Goal: Information Seeking & Learning: Compare options

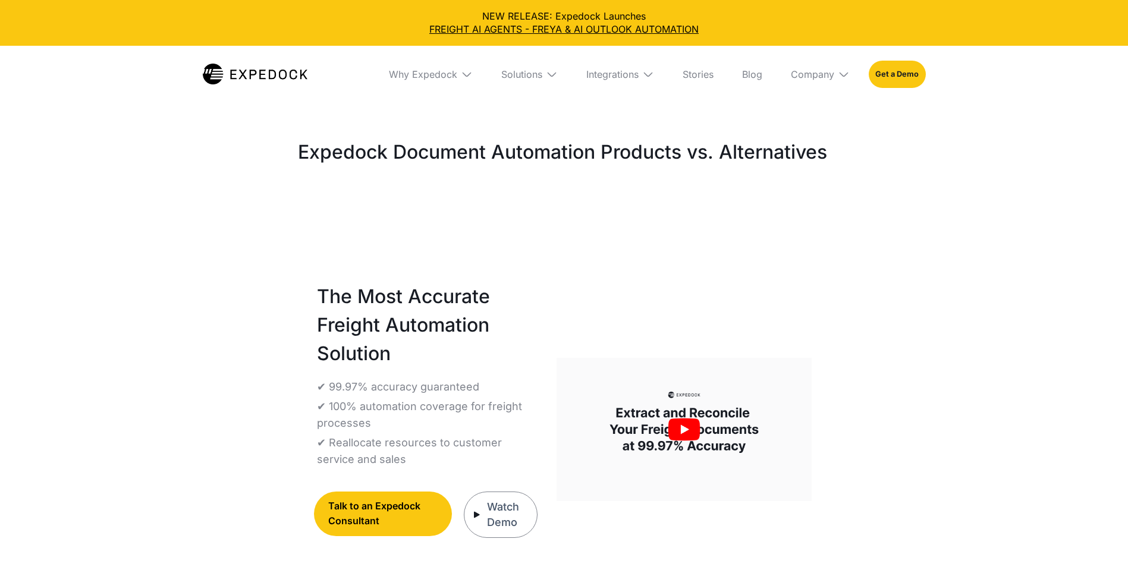
select select
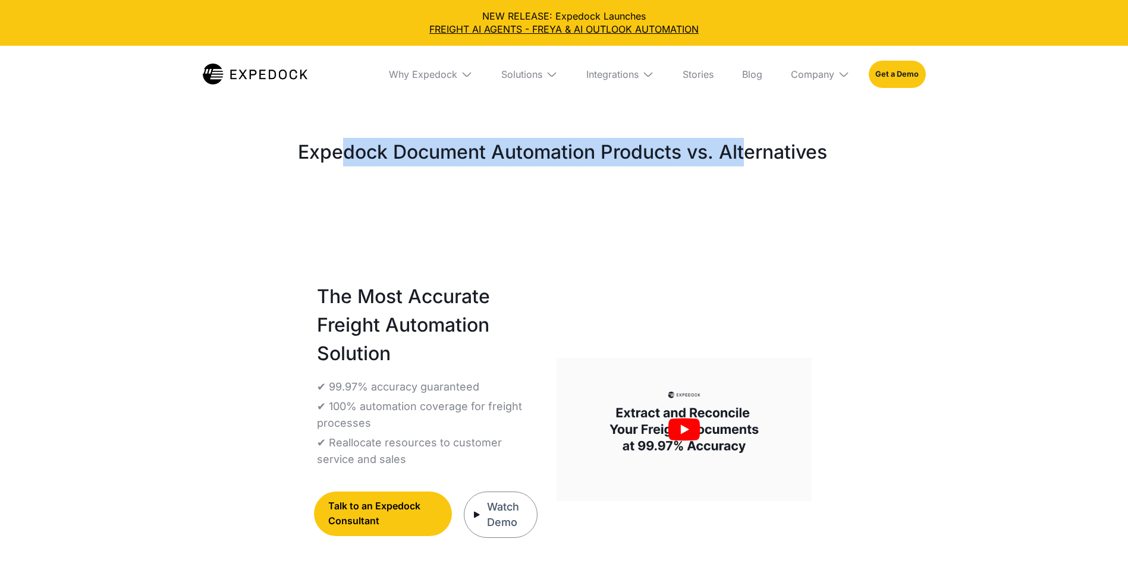
click at [743, 148] on h1 "Expedock Document Automation Products vs. Alternatives" at bounding box center [562, 152] width 529 height 29
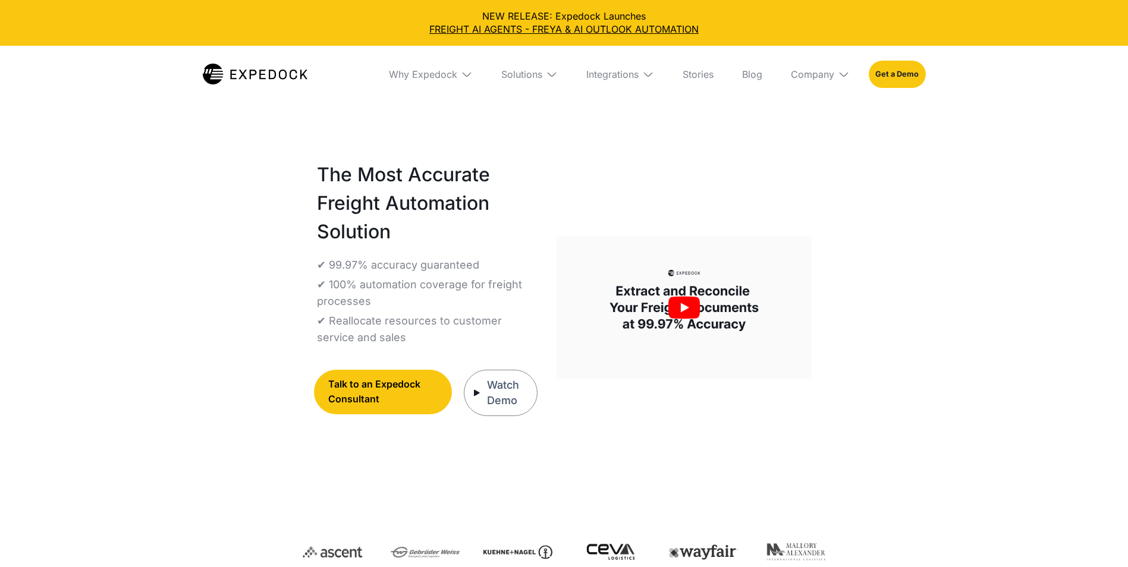
scroll to position [119, 0]
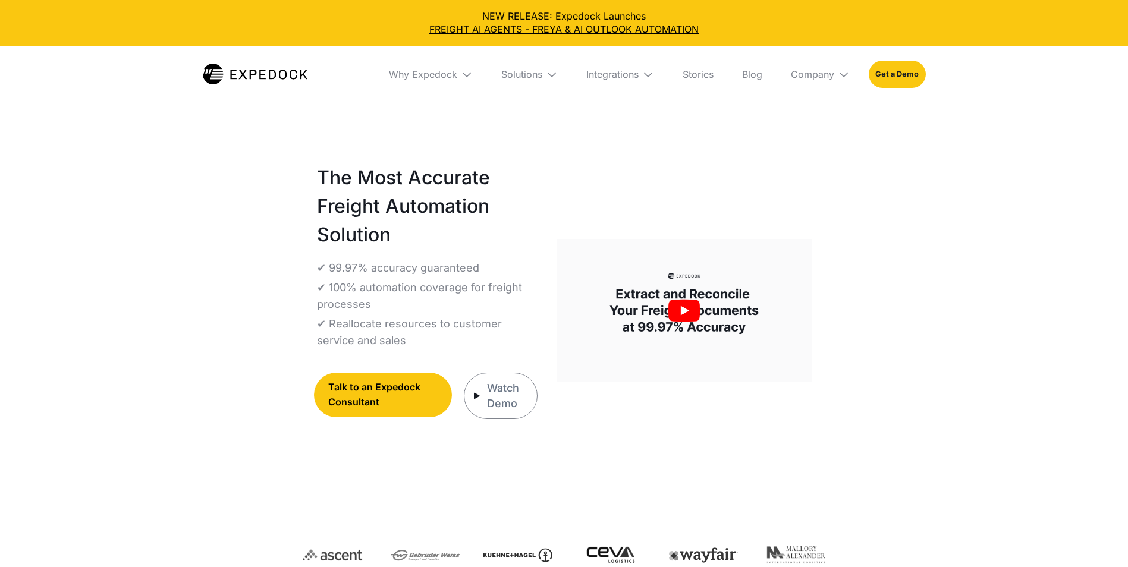
click at [502, 404] on div "Watch Demo" at bounding box center [507, 396] width 41 height 31
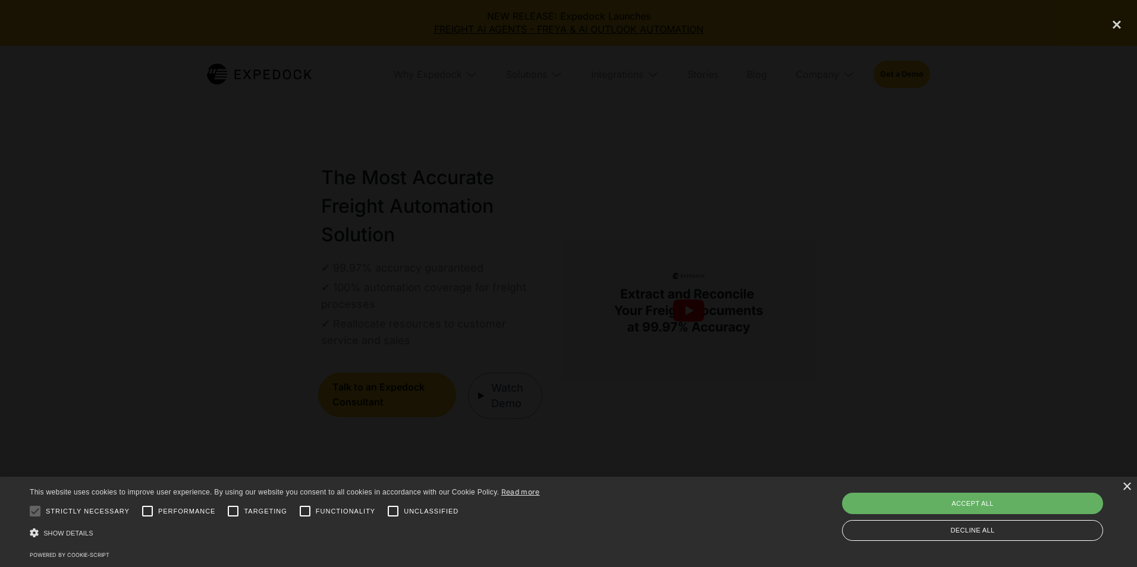
click at [940, 503] on div "Accept all" at bounding box center [972, 503] width 261 height 21
checkbox input "true"
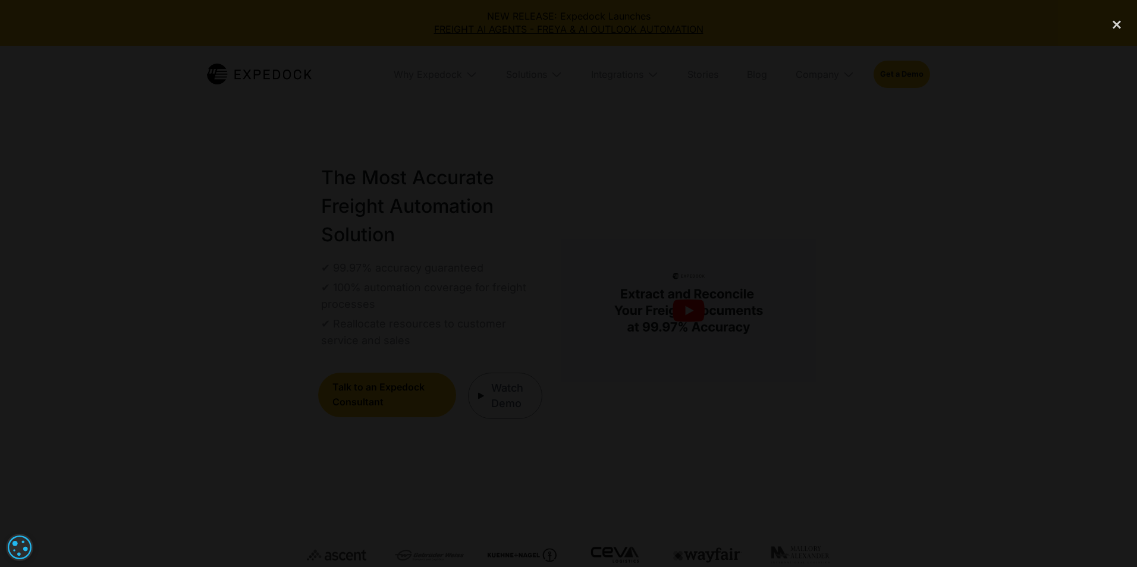
click at [948, 316] on div at bounding box center [568, 283] width 1137 height 545
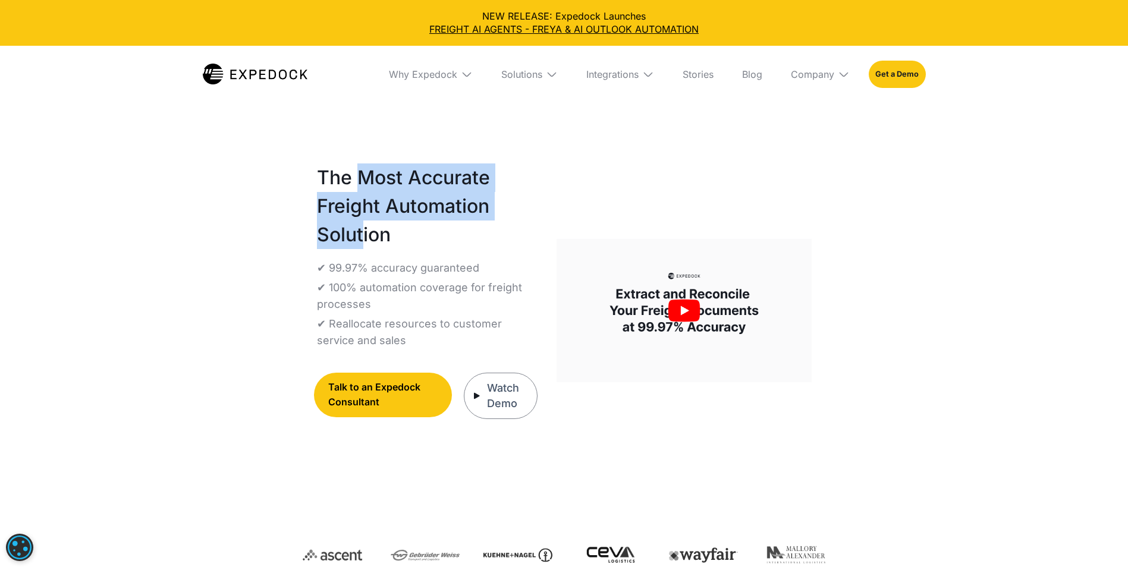
drag, startPoint x: 363, startPoint y: 180, endPoint x: 362, endPoint y: 236, distance: 55.3
click at [362, 236] on h1 "The Most Accurate Freight Automation Solution" at bounding box center [427, 207] width 221 height 86
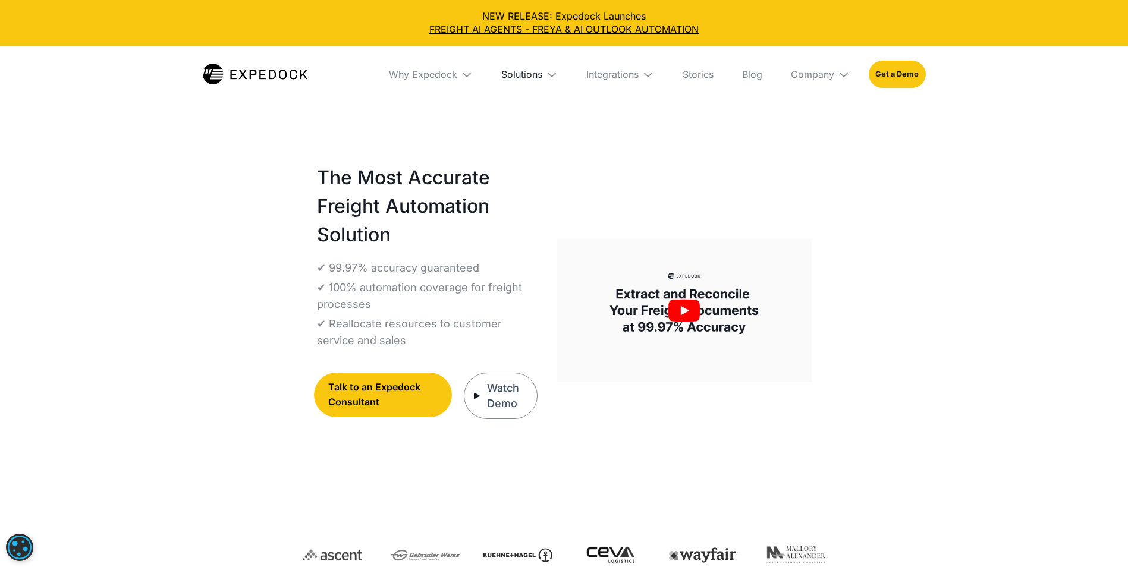
click at [511, 73] on div "Solutions" at bounding box center [521, 74] width 41 height 12
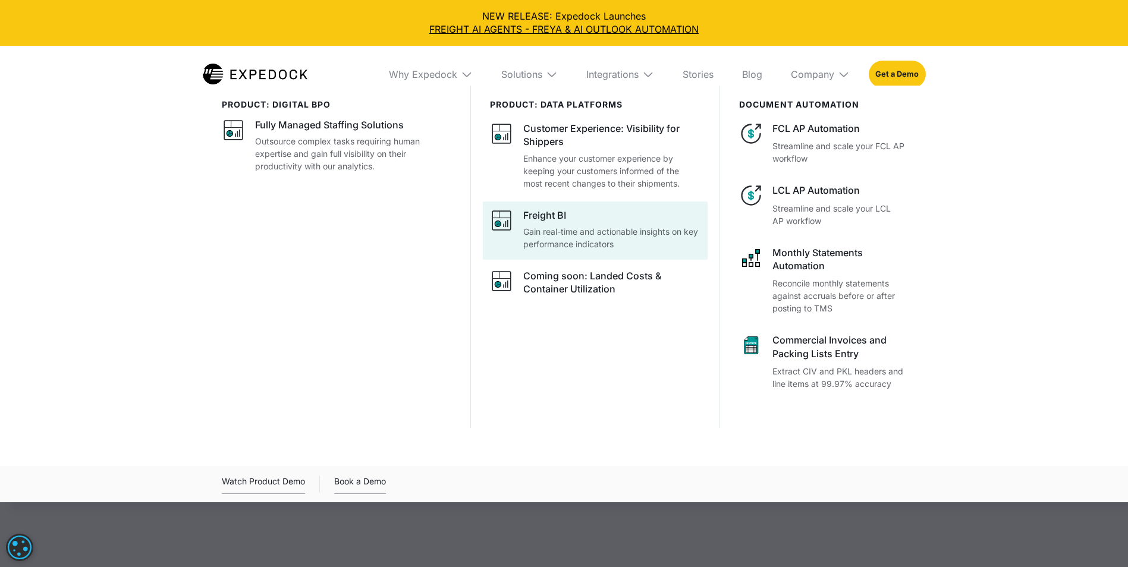
scroll to position [59, 0]
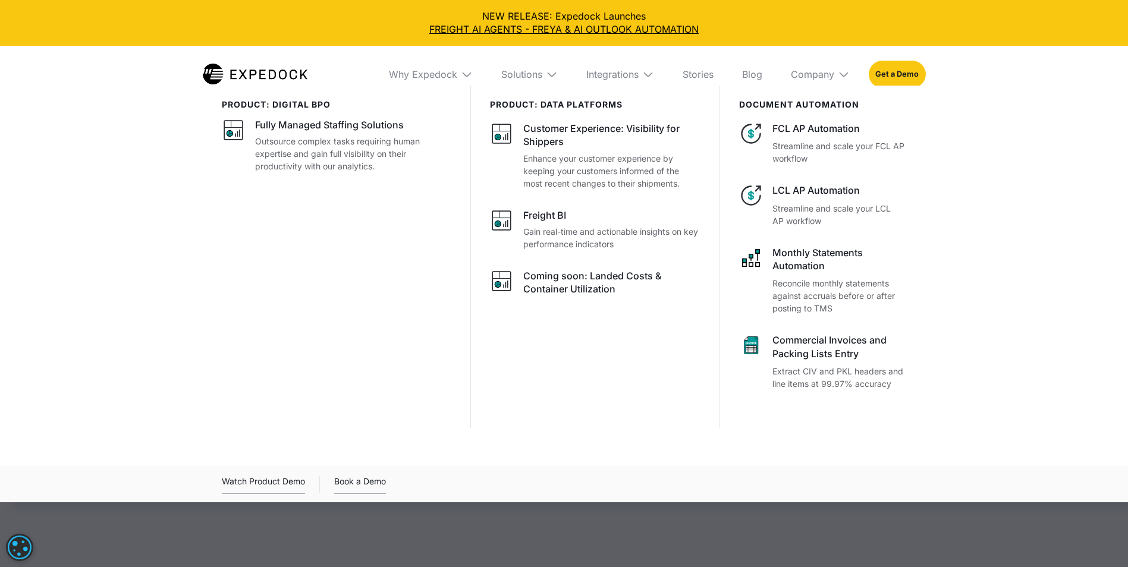
click at [381, 526] on div at bounding box center [564, 369] width 1128 height 567
